Goal: Transaction & Acquisition: Subscribe to service/newsletter

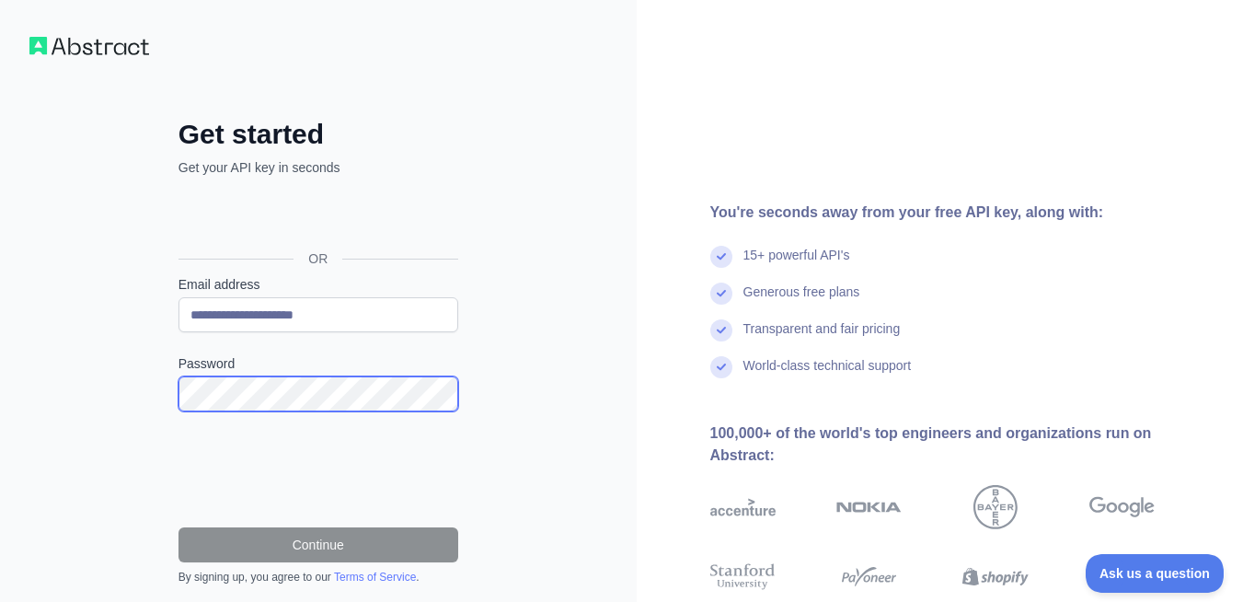
scroll to position [9, 0]
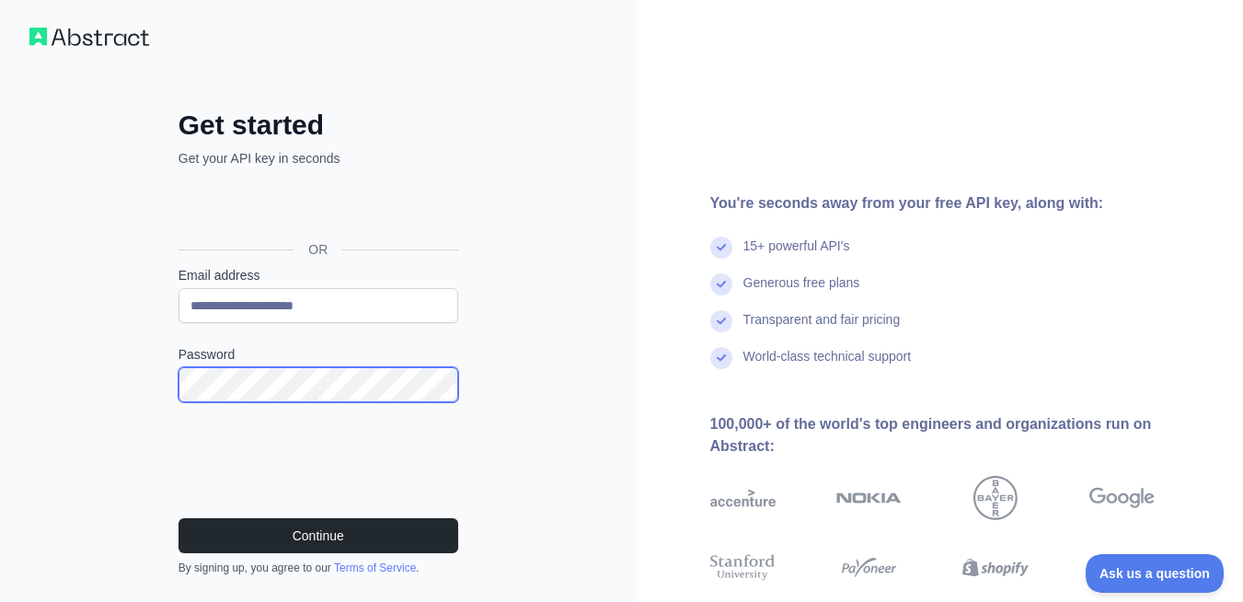
click at [179, 518] on button "Continue" at bounding box center [319, 535] width 280 height 35
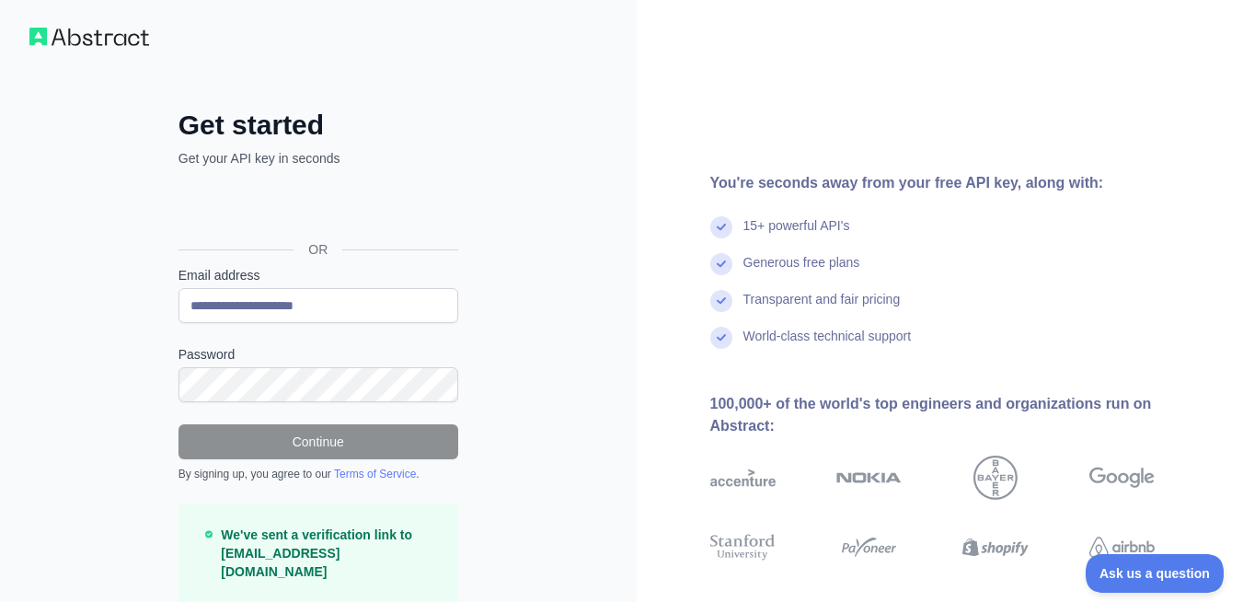
scroll to position [112, 0]
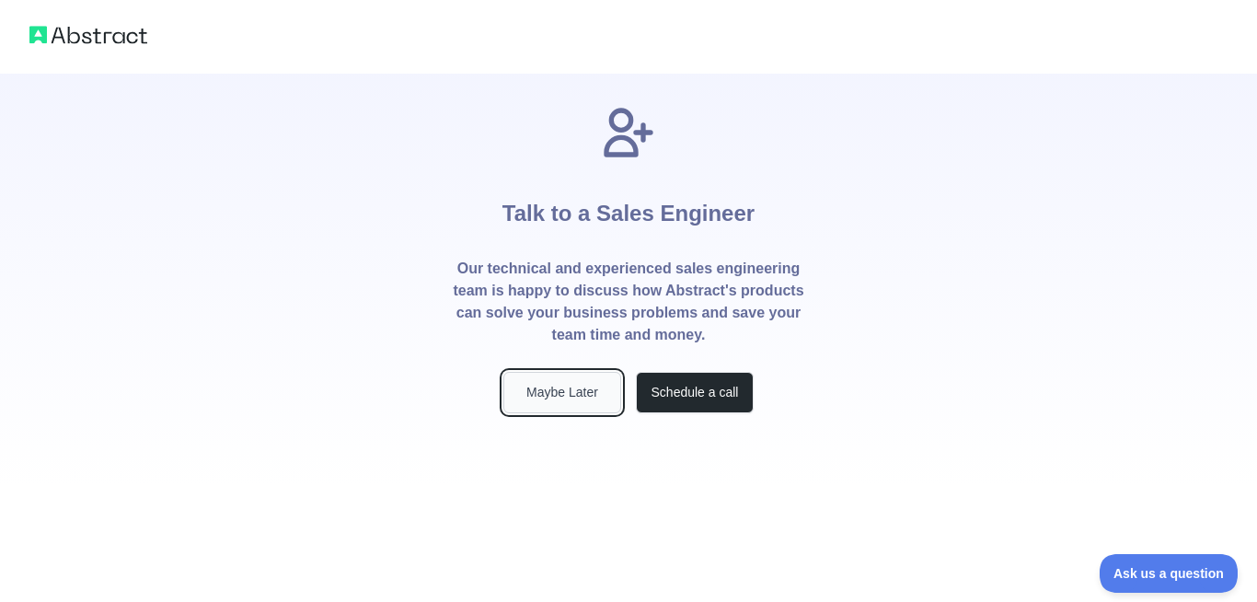
click at [564, 394] on button "Maybe Later" at bounding box center [562, 392] width 118 height 41
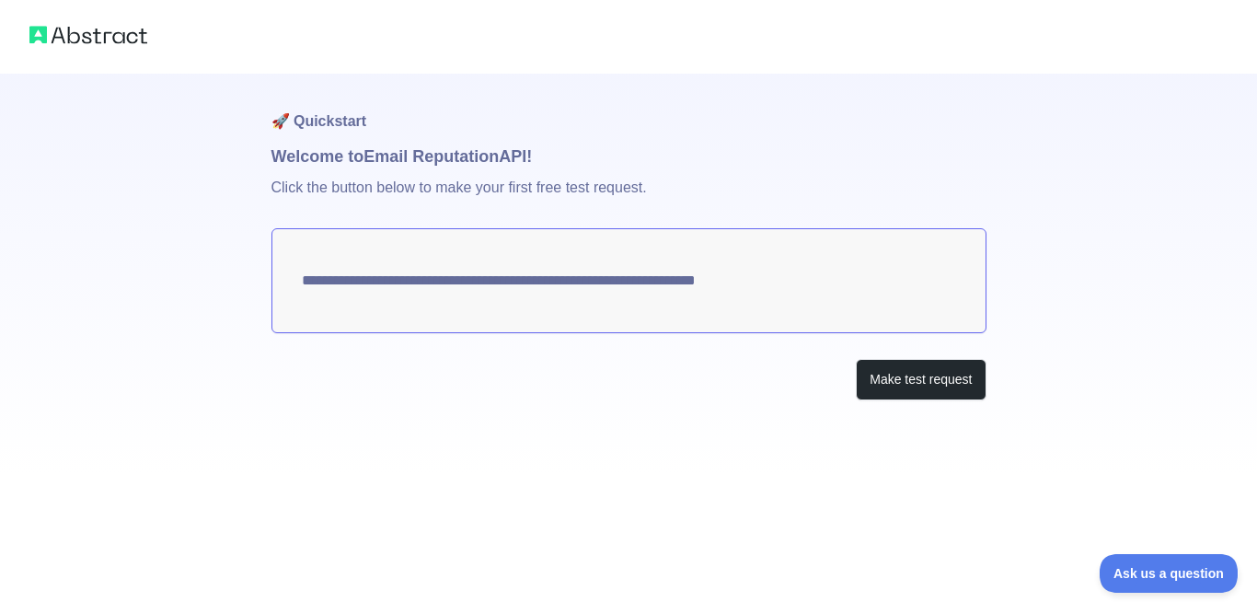
click at [643, 297] on textarea "**********" at bounding box center [628, 280] width 715 height 105
click at [928, 398] on button "Make test request" at bounding box center [921, 379] width 130 height 41
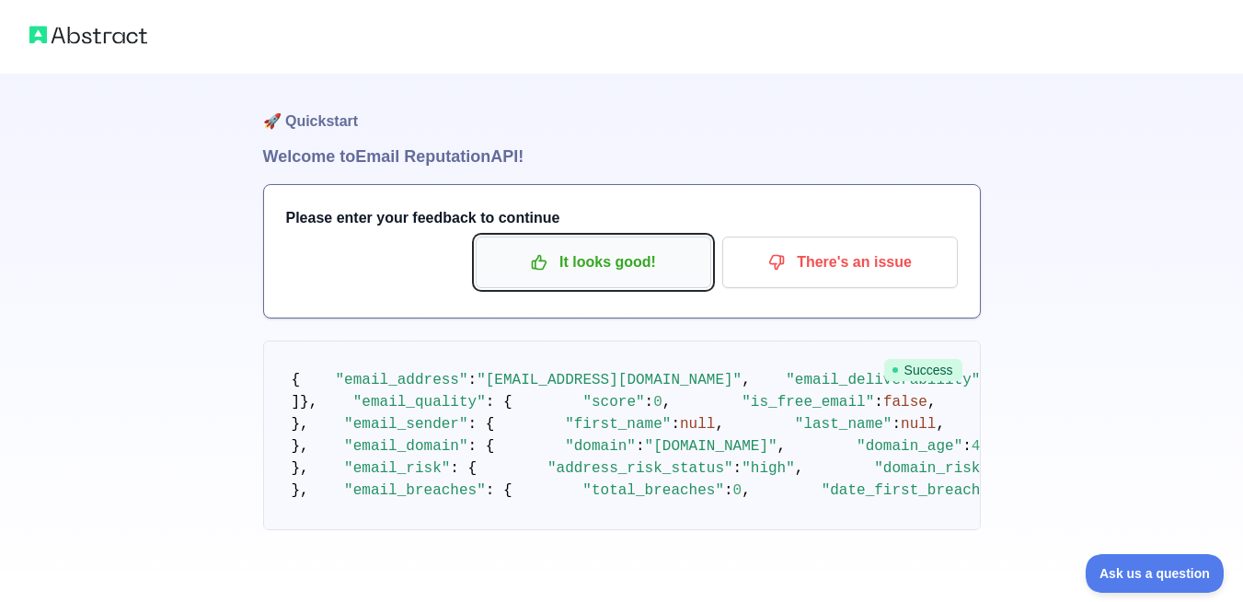
click at [587, 259] on p "It looks good!" at bounding box center [594, 262] width 208 height 31
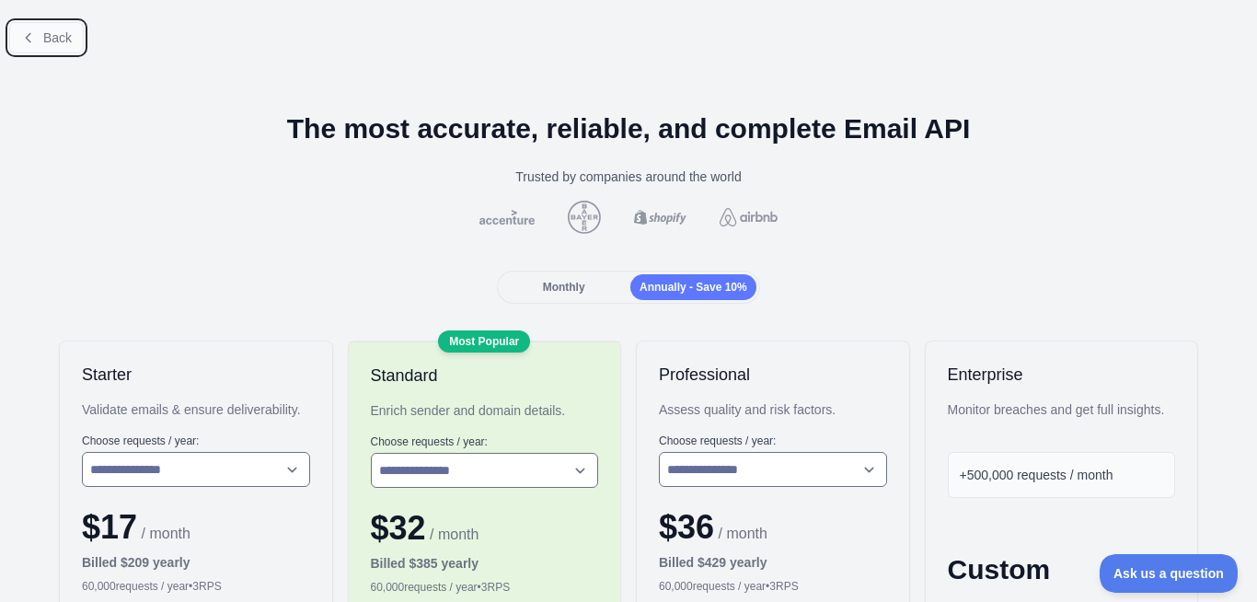
click at [56, 38] on span "Back" at bounding box center [57, 37] width 29 height 15
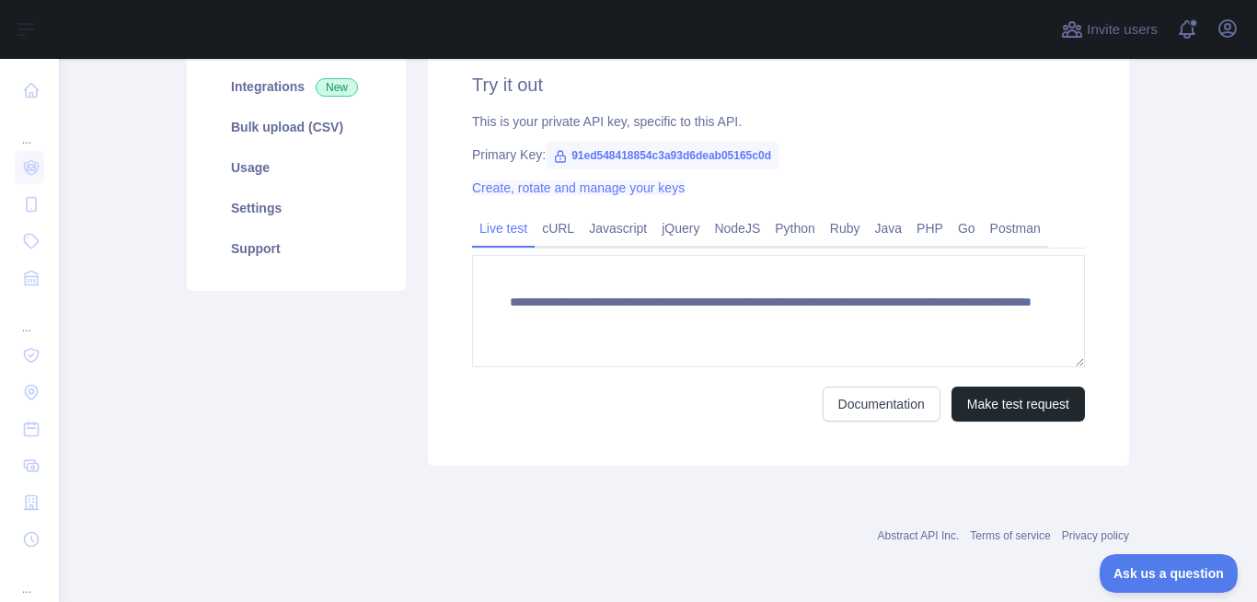
scroll to position [211, 0]
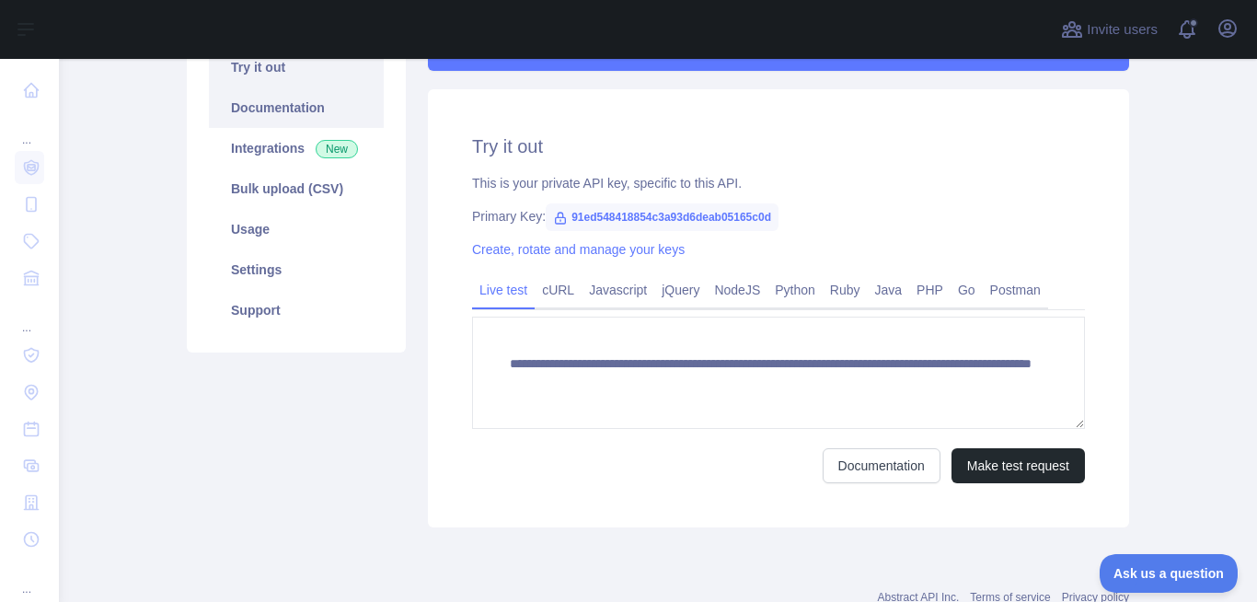
click at [297, 98] on link "Documentation" at bounding box center [296, 107] width 175 height 40
